Goal: Information Seeking & Learning: Learn about a topic

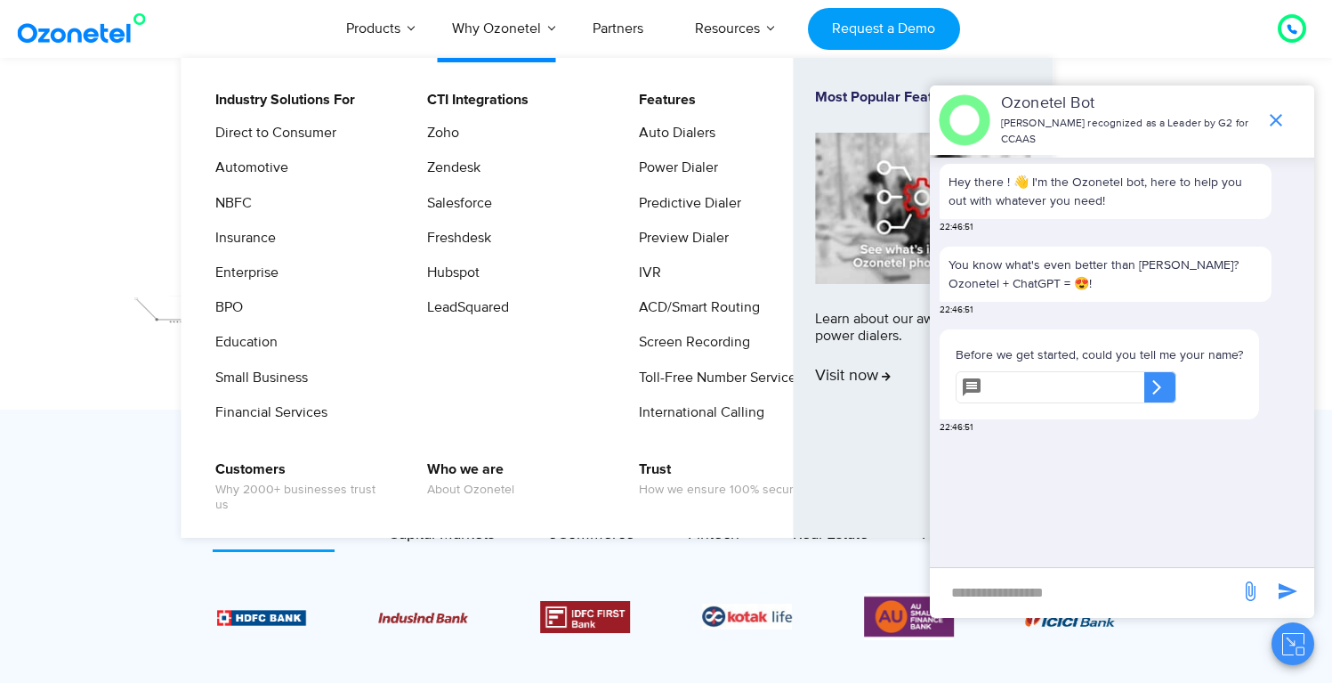
scroll to position [285, 0]
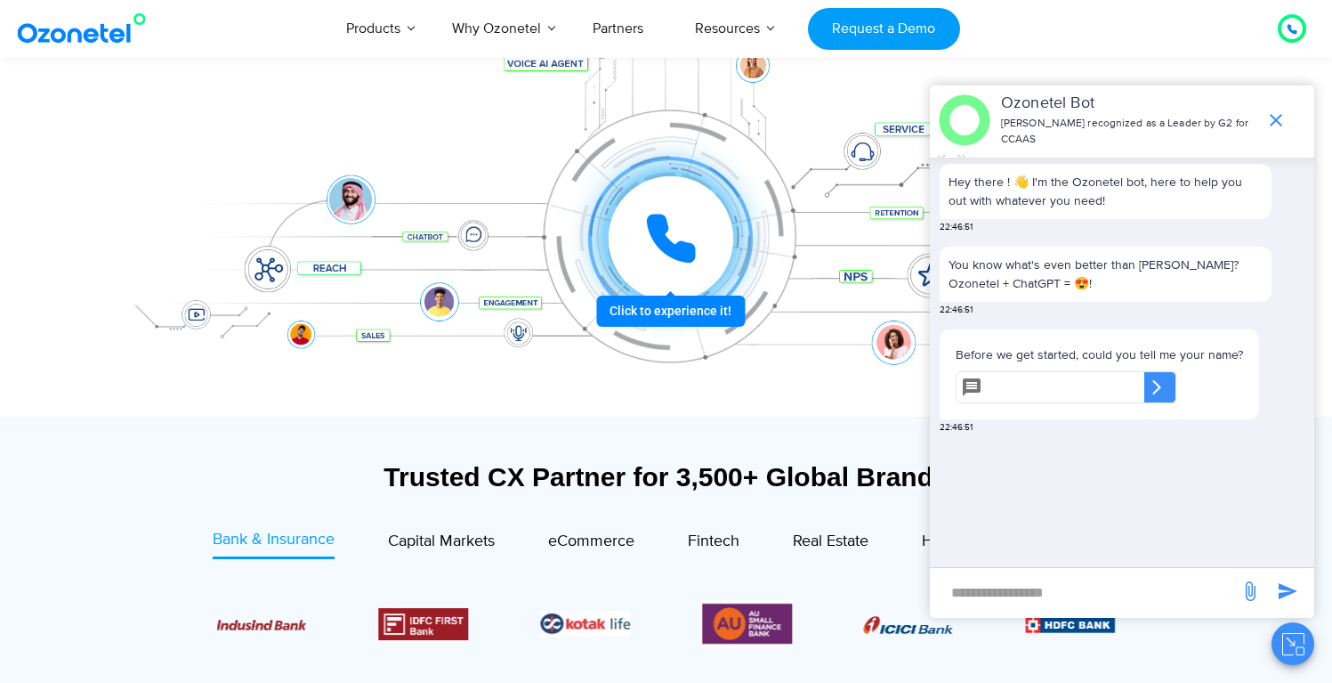
click at [1040, 581] on input "new-msg-input" at bounding box center [1085, 592] width 292 height 30
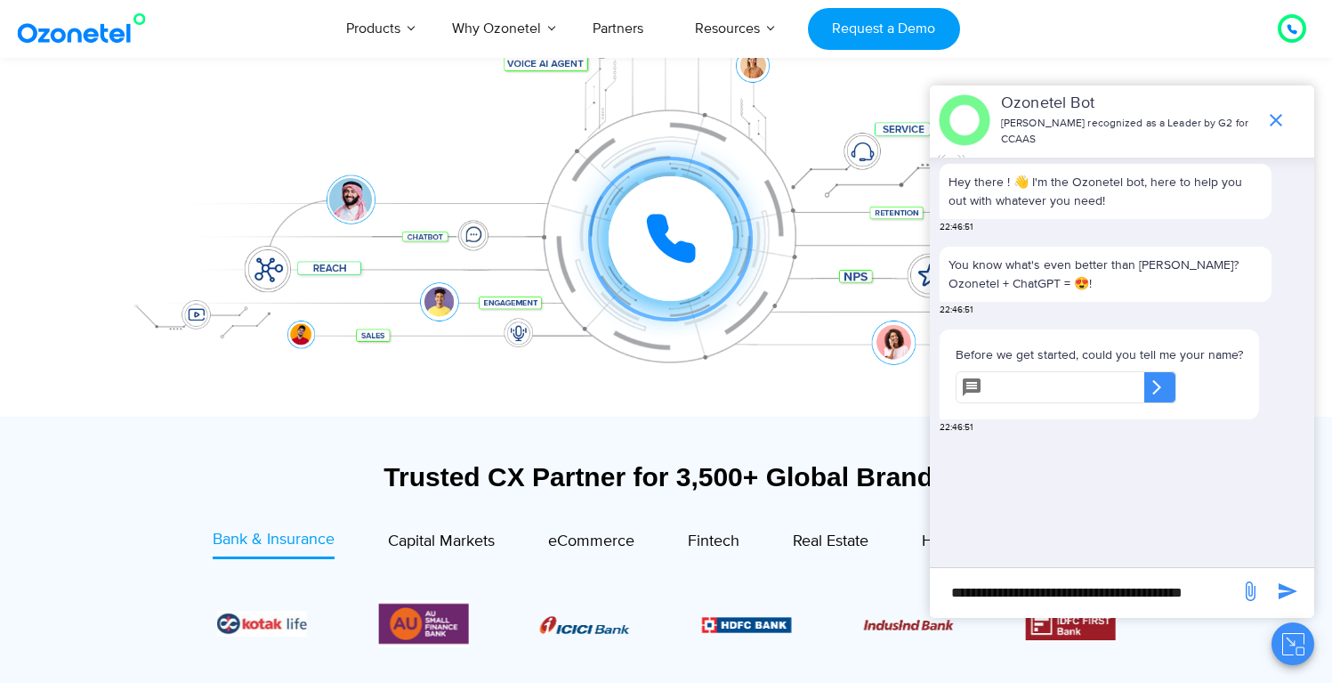
scroll to position [0, 25]
type input "**********"
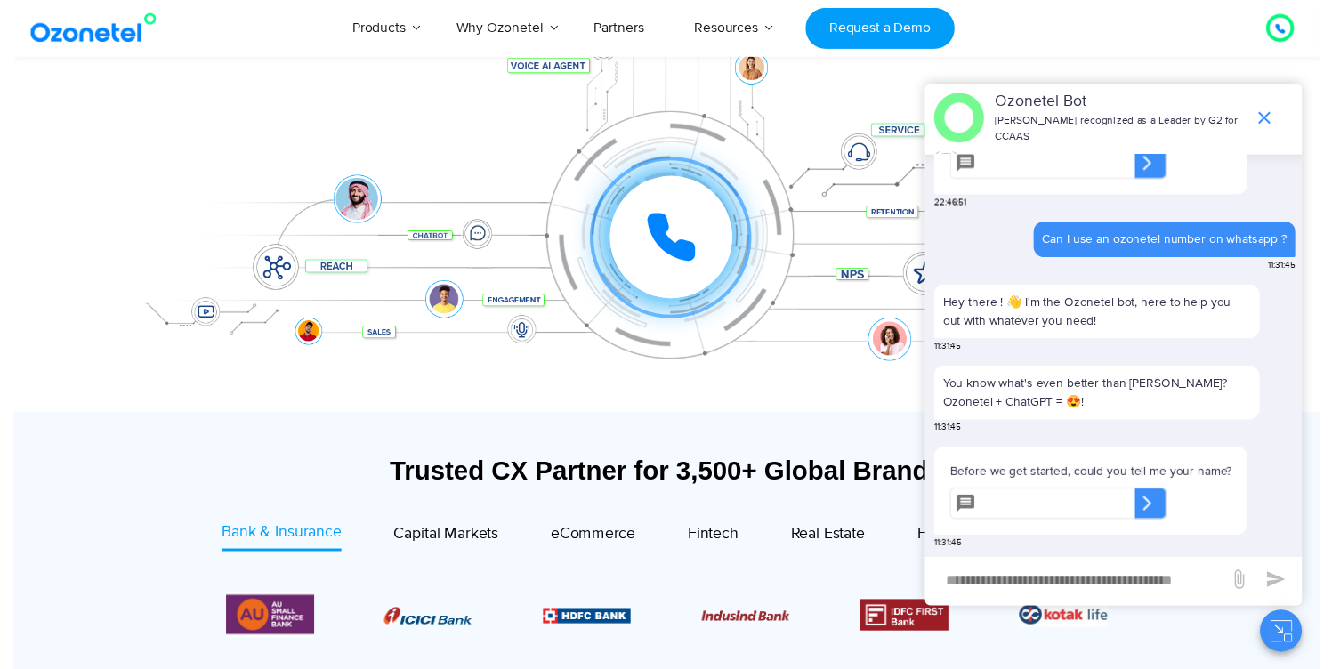
scroll to position [0, 0]
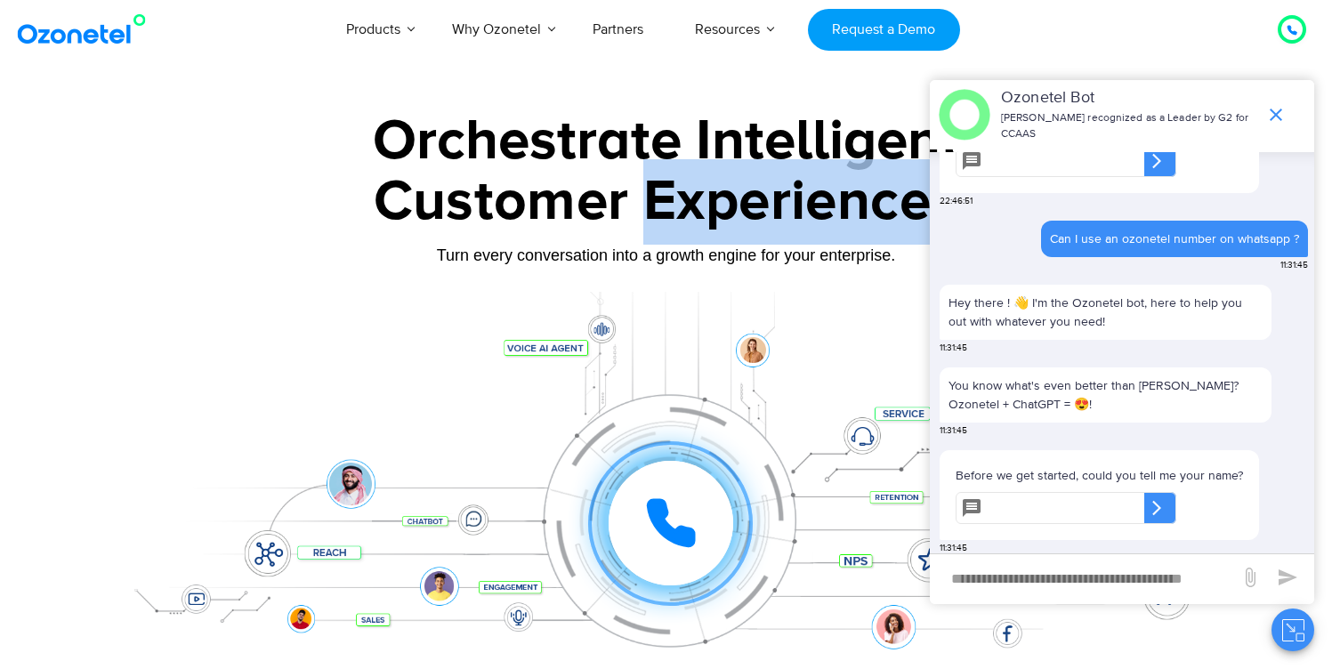
drag, startPoint x: 711, startPoint y: 221, endPoint x: 558, endPoint y: 220, distance: 153.1
click at [550, 209] on div "Customer Experiences" at bounding box center [666, 201] width 1113 height 85
